Goal: Task Accomplishment & Management: Use online tool/utility

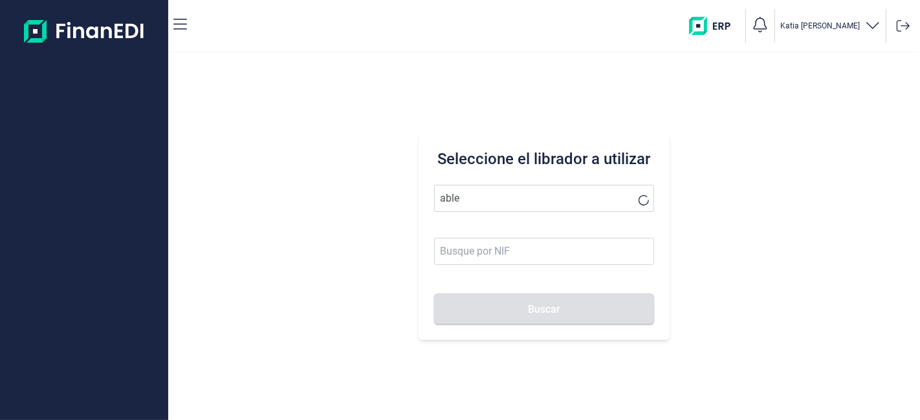
click at [434, 294] on button "Buscar" at bounding box center [543, 309] width 219 height 31
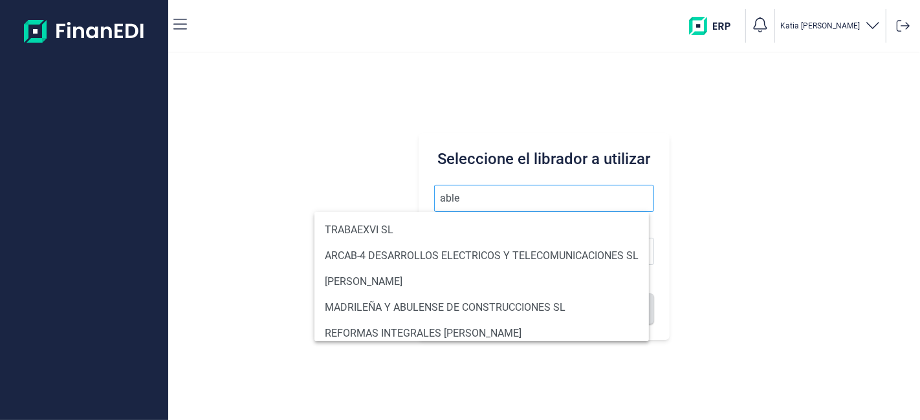
click at [520, 191] on input "able" at bounding box center [543, 198] width 219 height 27
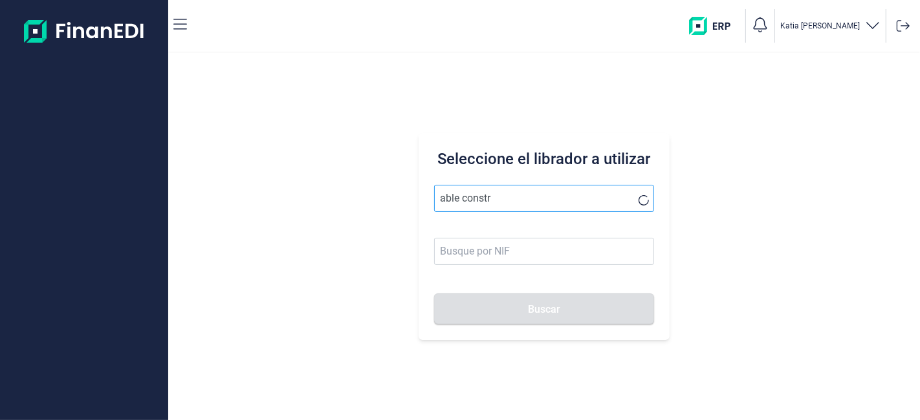
click at [434, 294] on button "Buscar" at bounding box center [543, 309] width 219 height 31
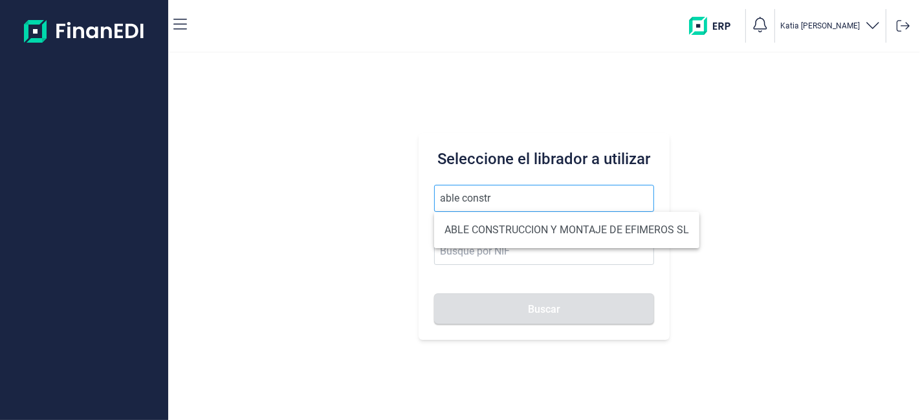
click at [517, 191] on input "able constr" at bounding box center [543, 198] width 219 height 27
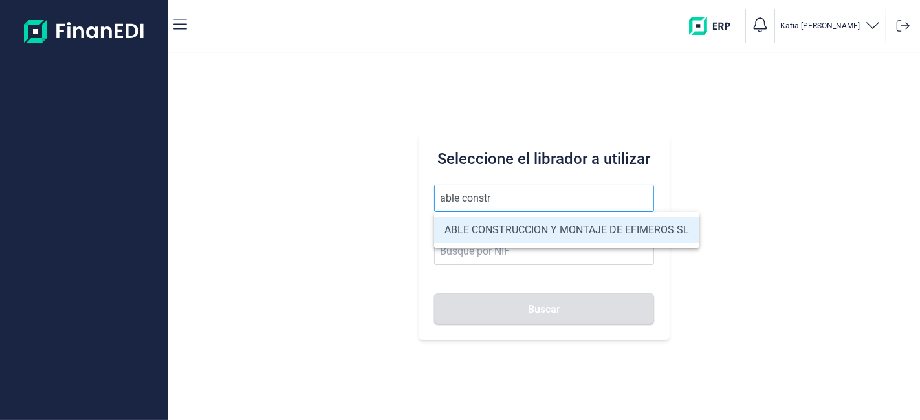
type input "ABLE CONSTRUCCION Y MONTAJE DE EFIMEROS SL"
type input "B85402501"
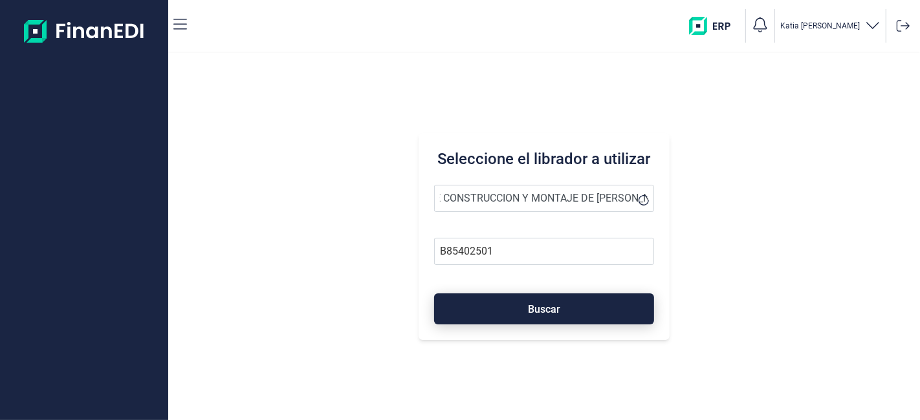
type input "ABLE CONSTRUCCION Y MONTAJE DE [PERSON_NAME] S"
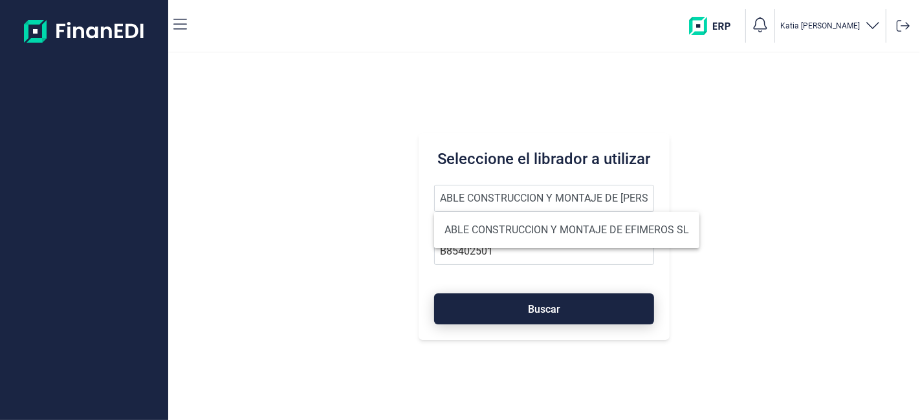
click at [499, 311] on button "Buscar" at bounding box center [543, 309] width 219 height 31
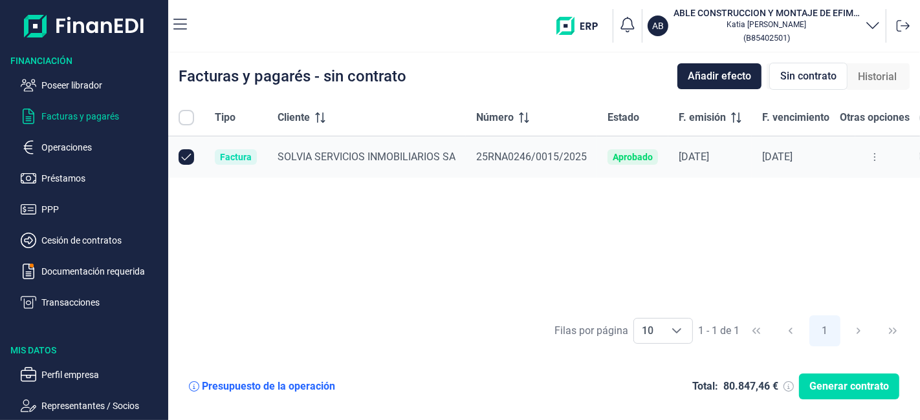
checkbox input "true"
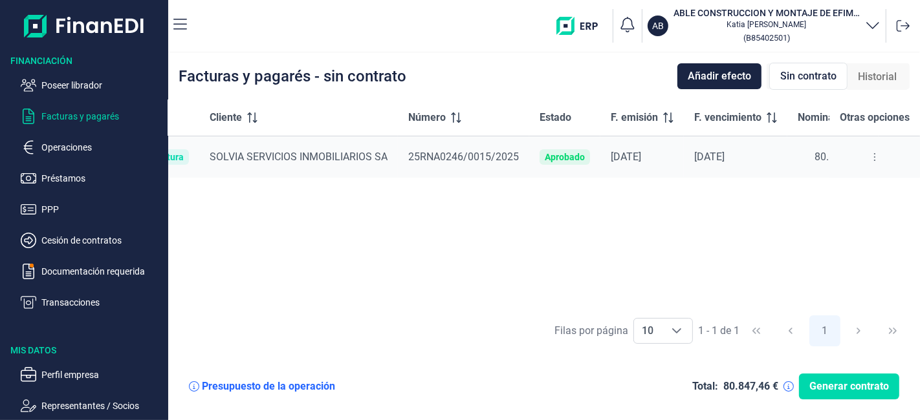
scroll to position [0, 114]
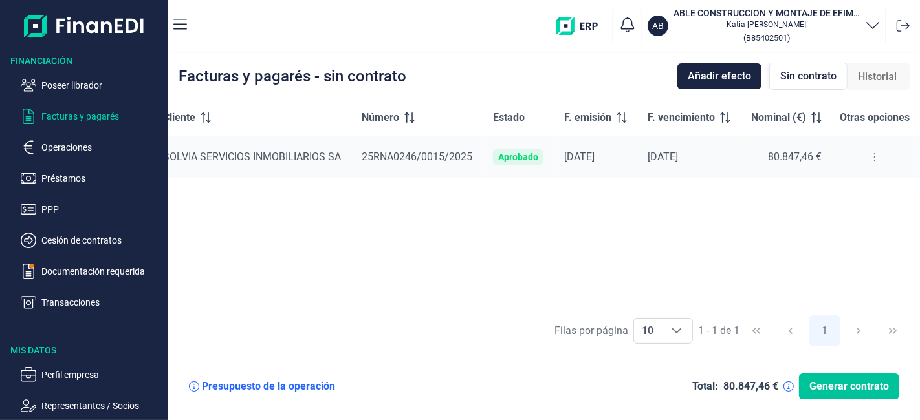
click at [835, 391] on span "Generar contrato" at bounding box center [849, 387] width 80 height 16
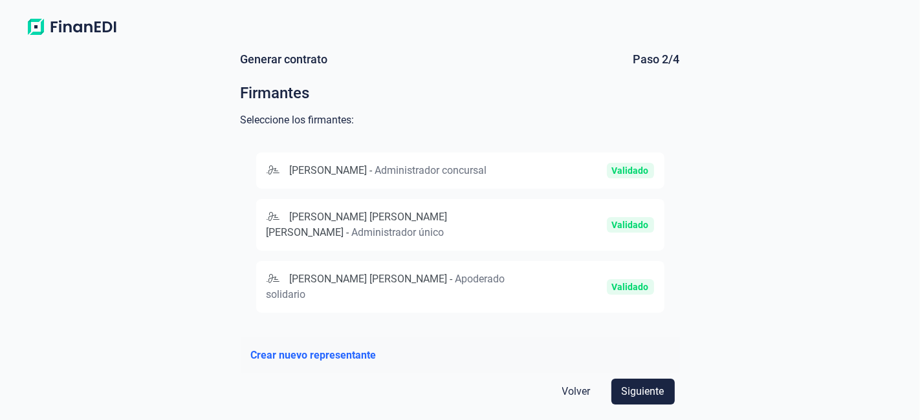
click at [450, 178] on div "[PERSON_NAME] - Administrador concursal" at bounding box center [395, 171] width 258 height 16
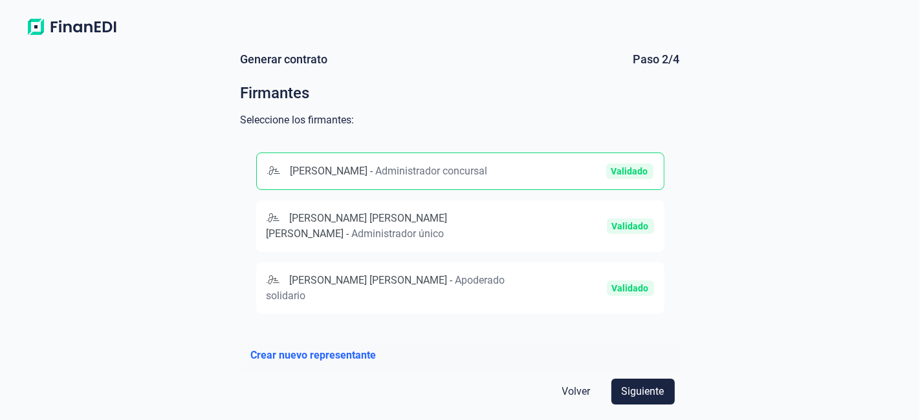
click at [482, 242] on div "[PERSON_NAME] [PERSON_NAME] [PERSON_NAME] - Administrador único" at bounding box center [395, 226] width 258 height 31
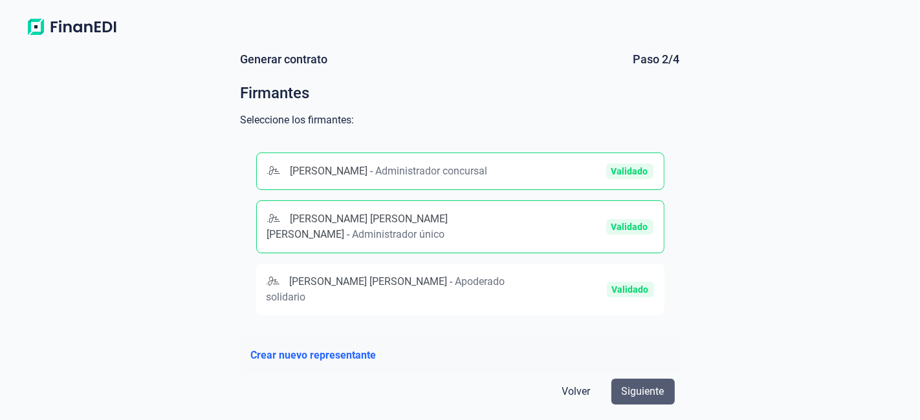
click at [643, 388] on span "Siguiente" at bounding box center [642, 392] width 43 height 16
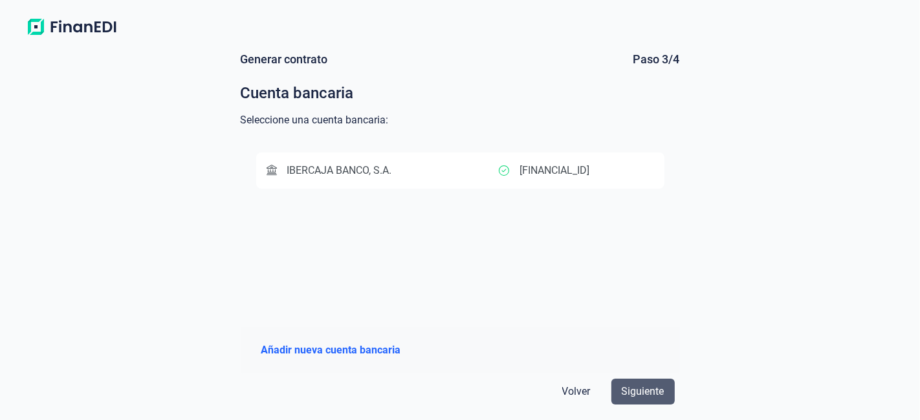
click at [635, 394] on span "Siguiente" at bounding box center [642, 392] width 43 height 16
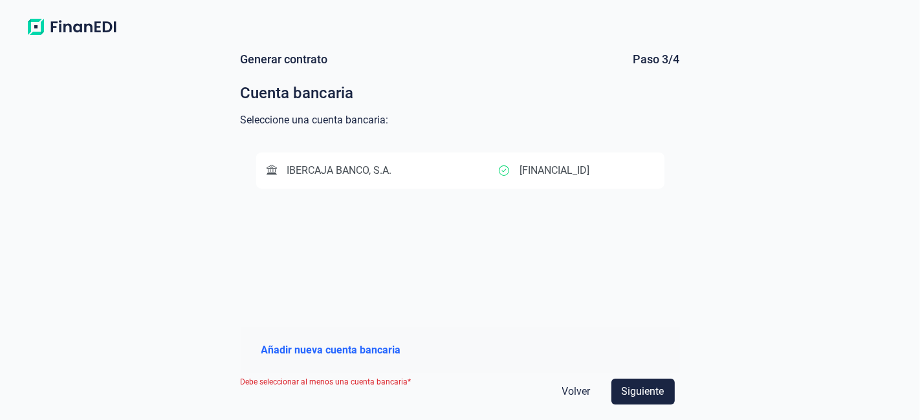
click at [352, 352] on span "Añadir nueva cuenta bancaria" at bounding box center [331, 351] width 140 height 16
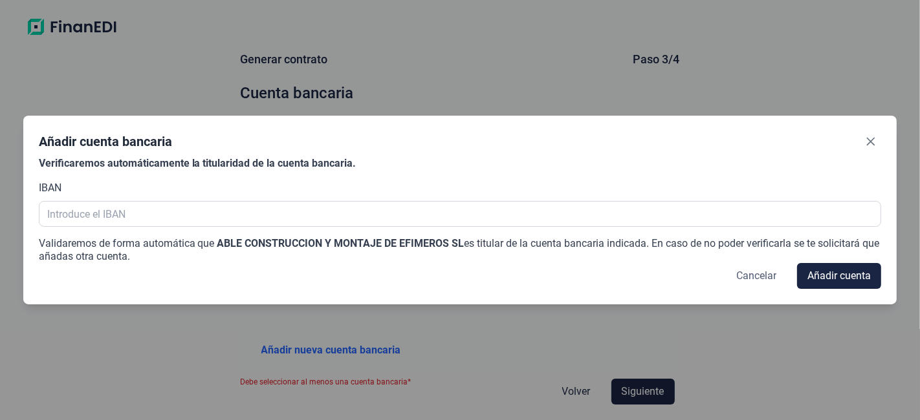
click at [751, 274] on span "Cancelar" at bounding box center [756, 276] width 40 height 16
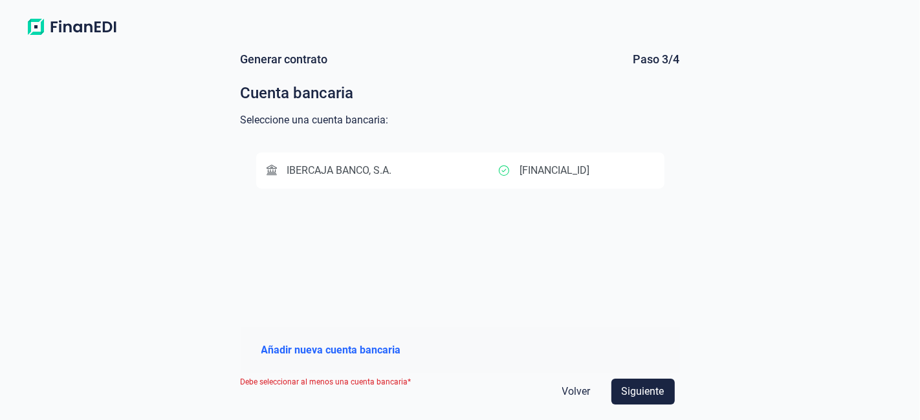
click at [581, 173] on p "[FINANCIAL_ID]" at bounding box center [554, 171] width 70 height 16
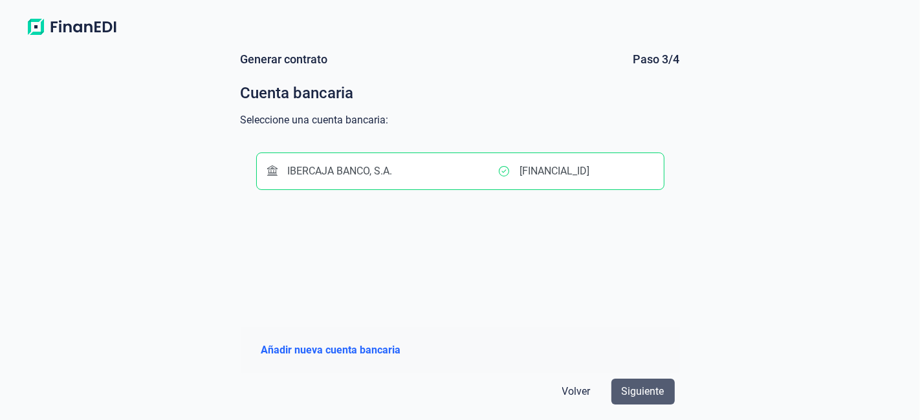
click at [645, 395] on span "Siguiente" at bounding box center [642, 392] width 43 height 16
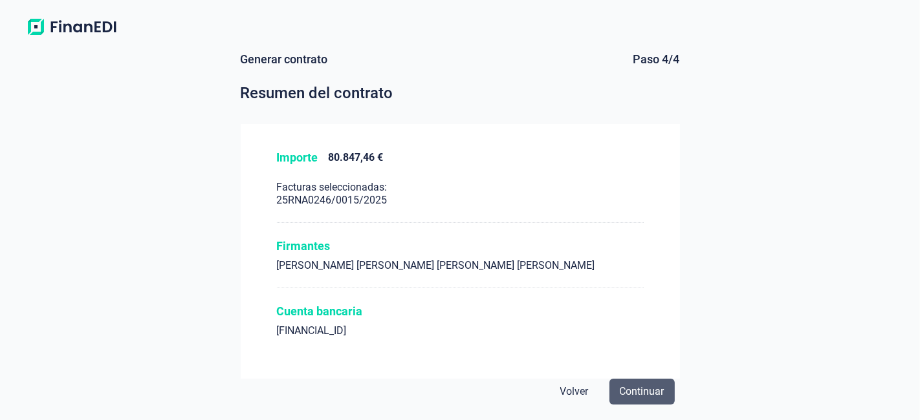
click at [643, 387] on span "Continuar" at bounding box center [641, 392] width 45 height 16
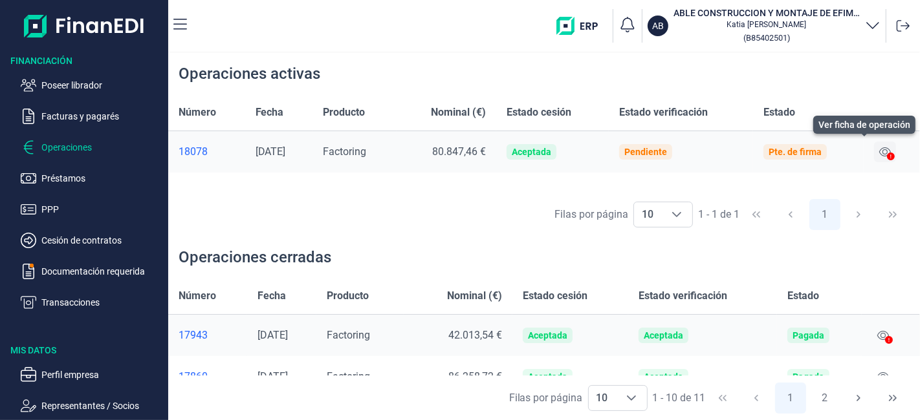
click at [888, 150] on icon at bounding box center [885, 152] width 12 height 10
